Goal: Task Accomplishment & Management: Manage account settings

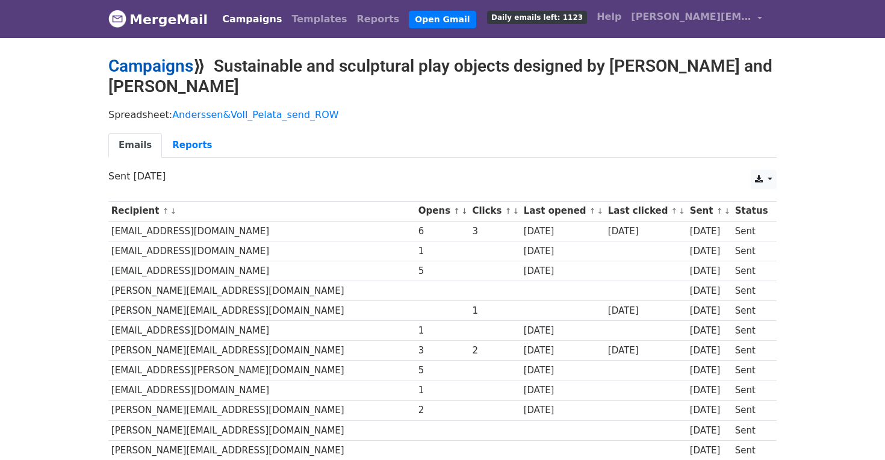
click at [160, 72] on link "Campaigns" at bounding box center [150, 66] width 85 height 20
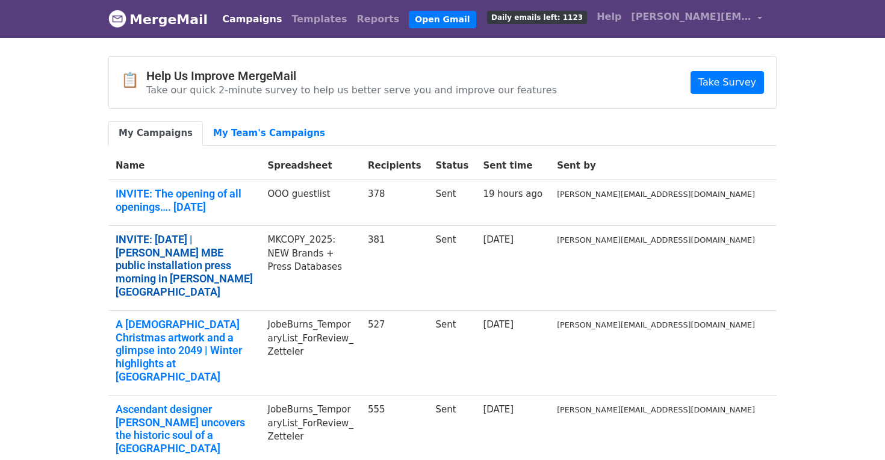
click at [253, 243] on link "INVITE: [DATE] | [PERSON_NAME] MBE public installation press morning in [PERSON…" at bounding box center [184, 265] width 137 height 65
